Goal: Transaction & Acquisition: Purchase product/service

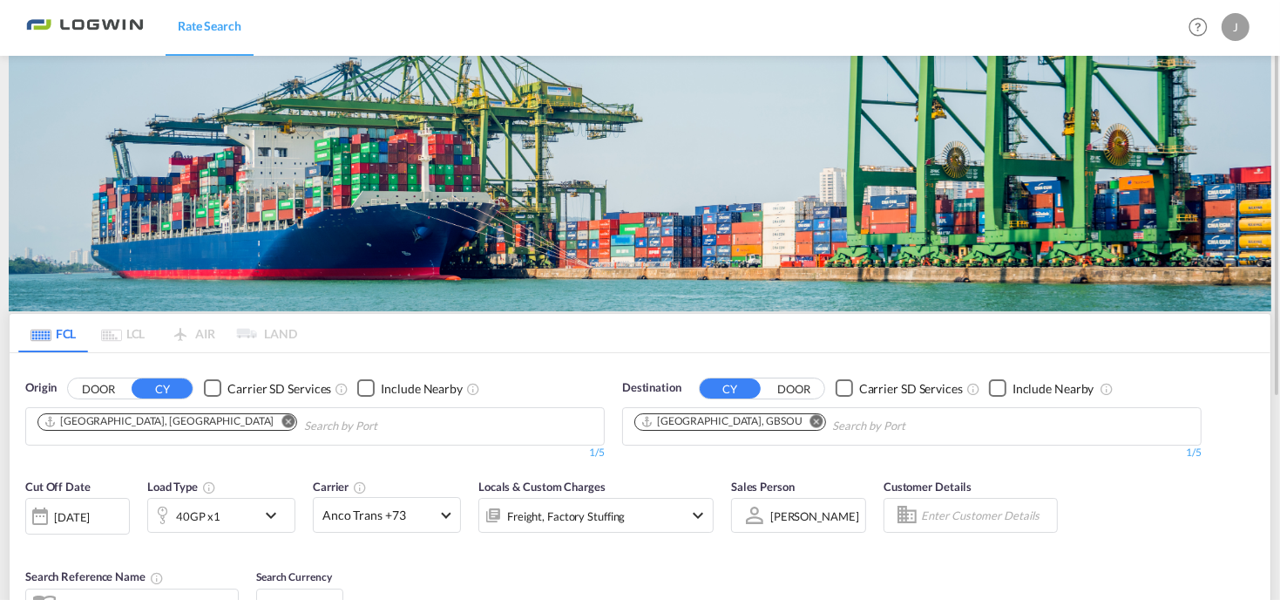
click at [282, 423] on md-icon "Remove" at bounding box center [288, 420] width 13 height 13
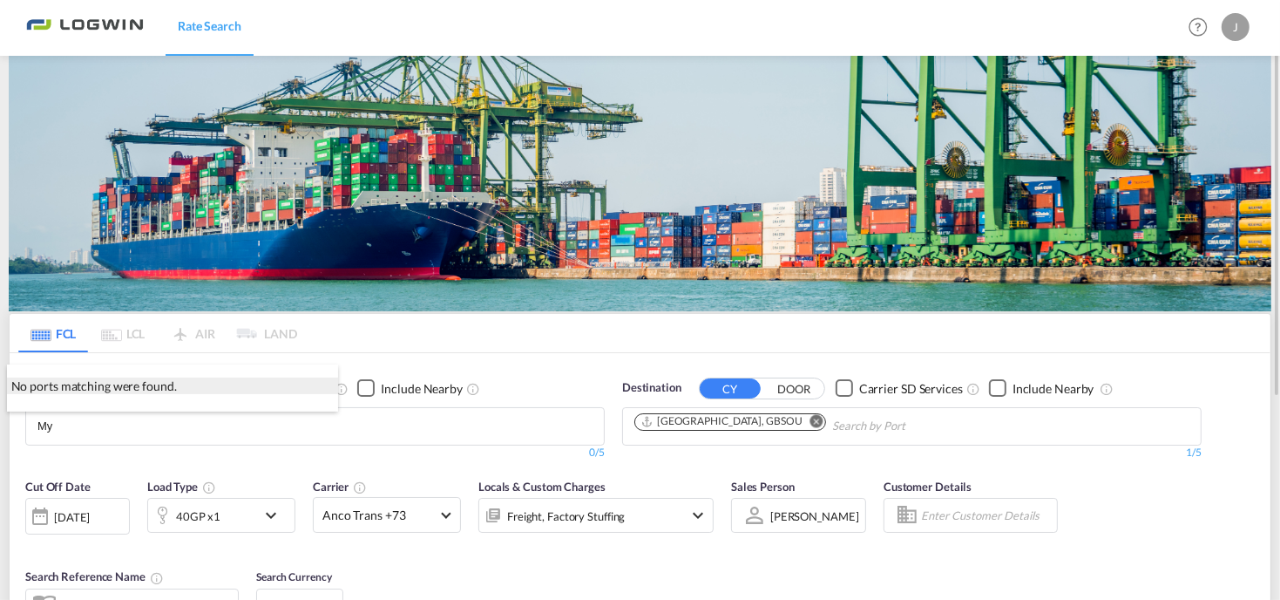
type input "M"
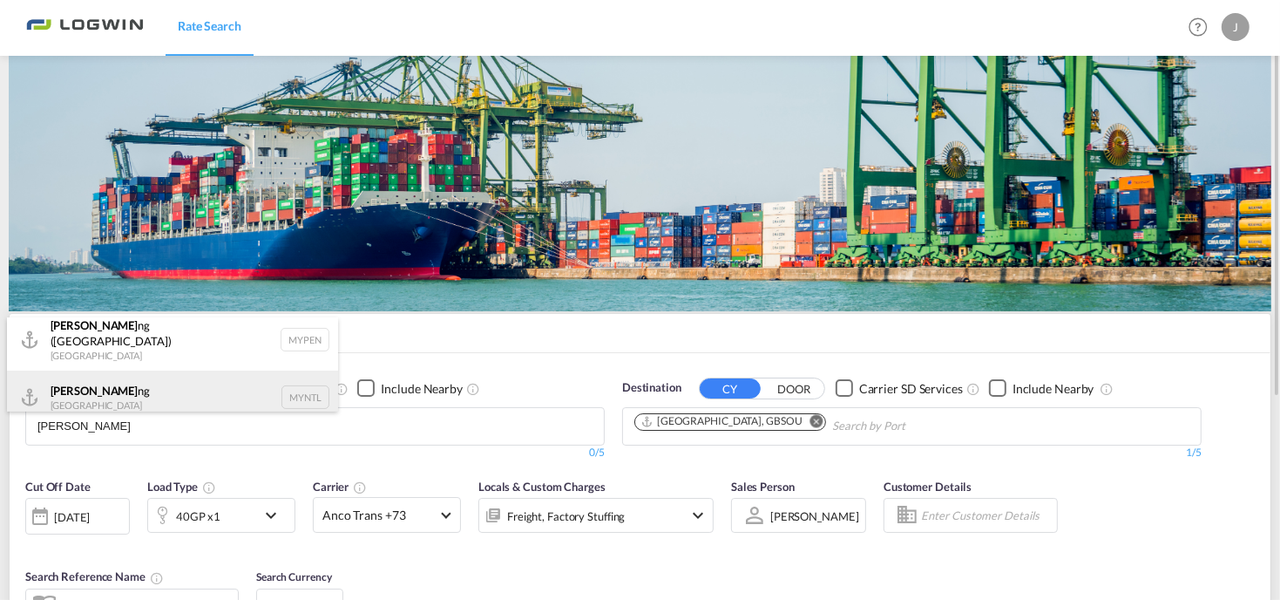
scroll to position [10, 0]
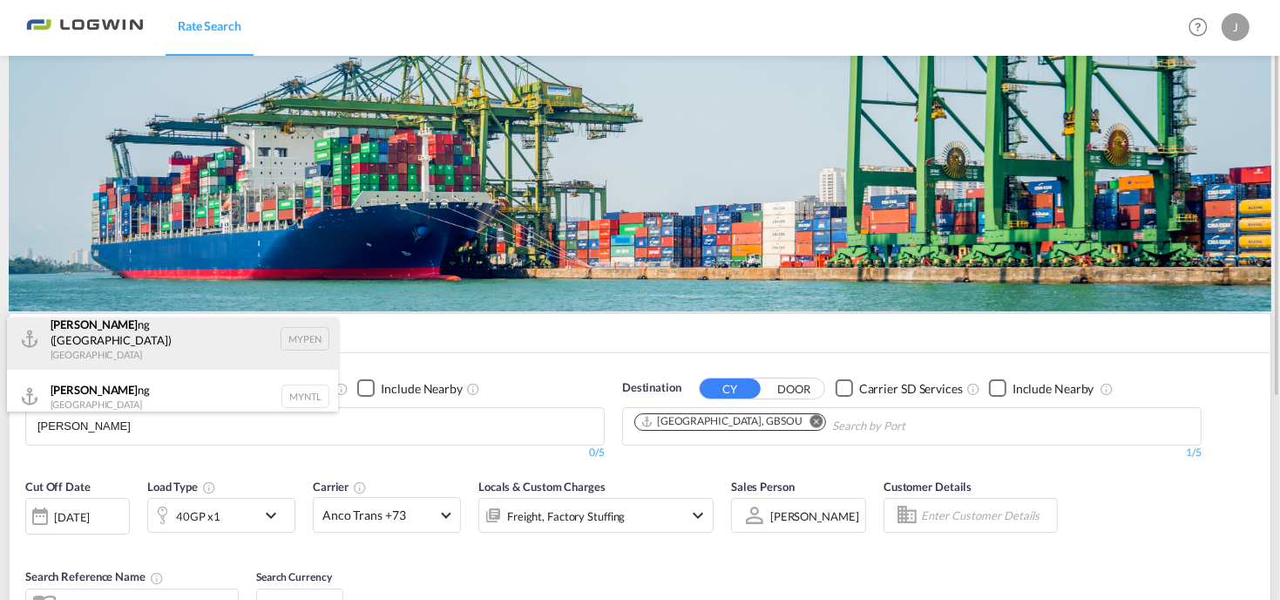
type input "[PERSON_NAME]"
click at [98, 339] on div "[PERSON_NAME] ([GEOGRAPHIC_DATA]) [GEOGRAPHIC_DATA] MYPEN" at bounding box center [172, 339] width 331 height 63
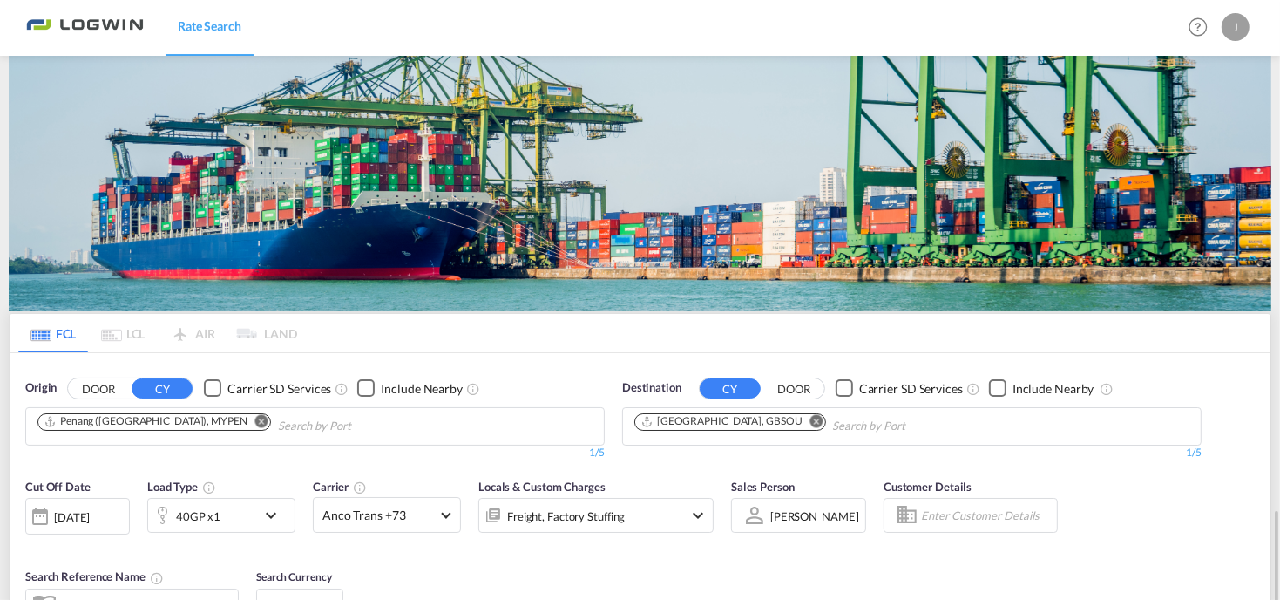
scroll to position [306, 0]
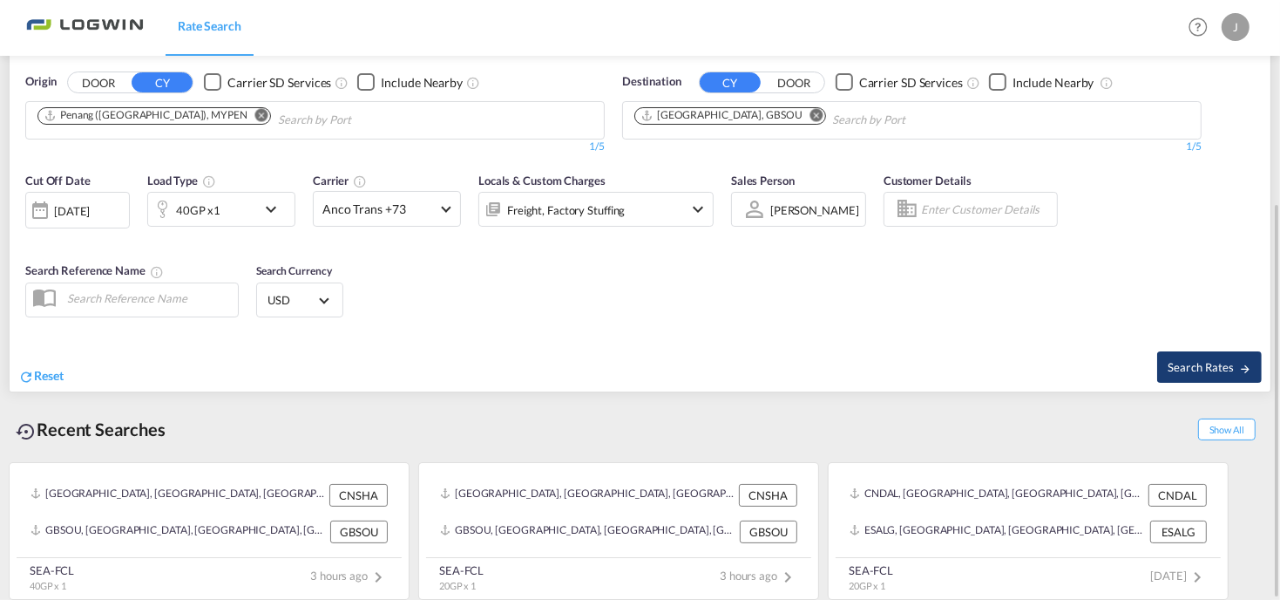
click at [1176, 357] on button "Search Rates" at bounding box center [1209, 366] width 105 height 31
type input "MYPEN to GBSOU / [DATE]"
